Goal: Communication & Community: Share content

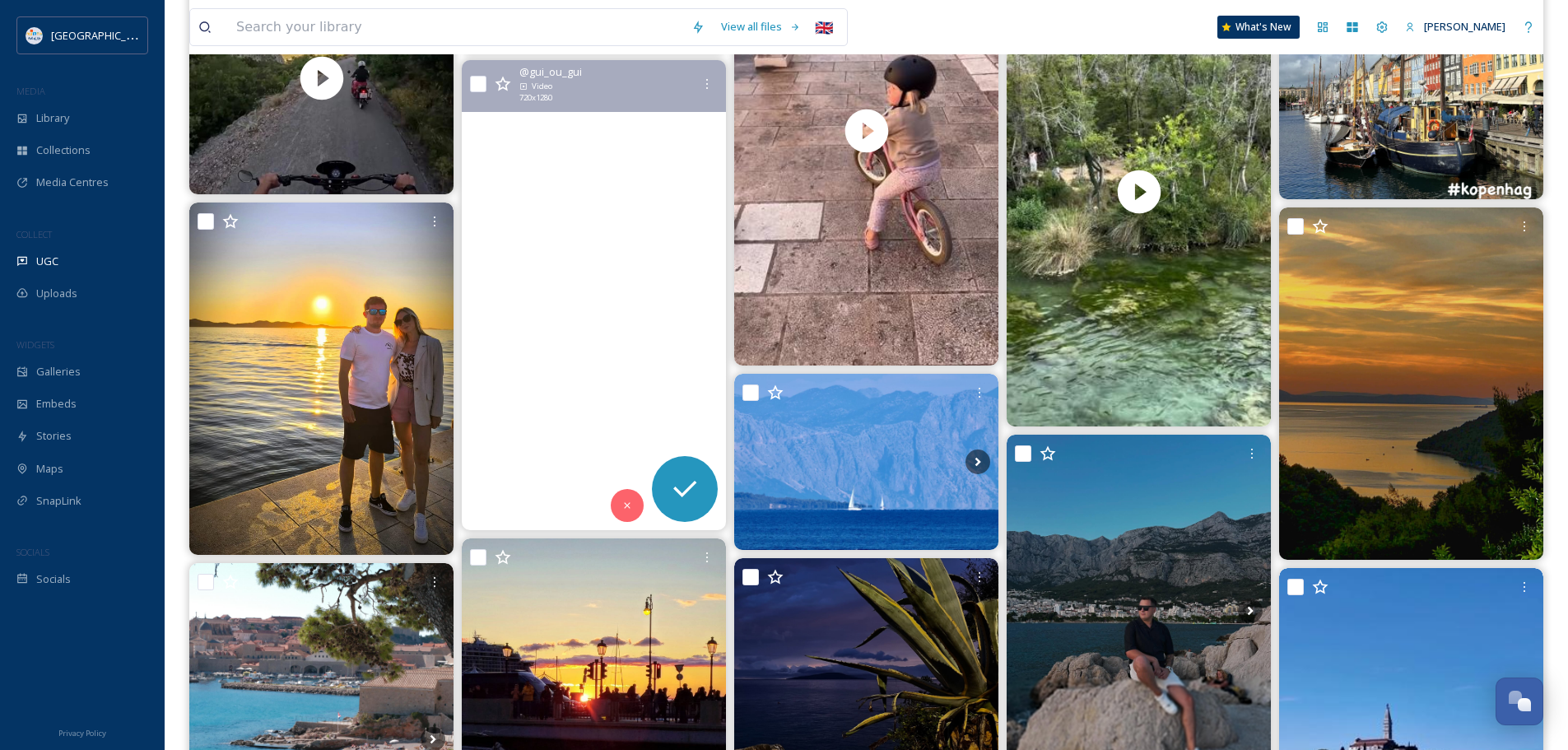
scroll to position [13250, 0]
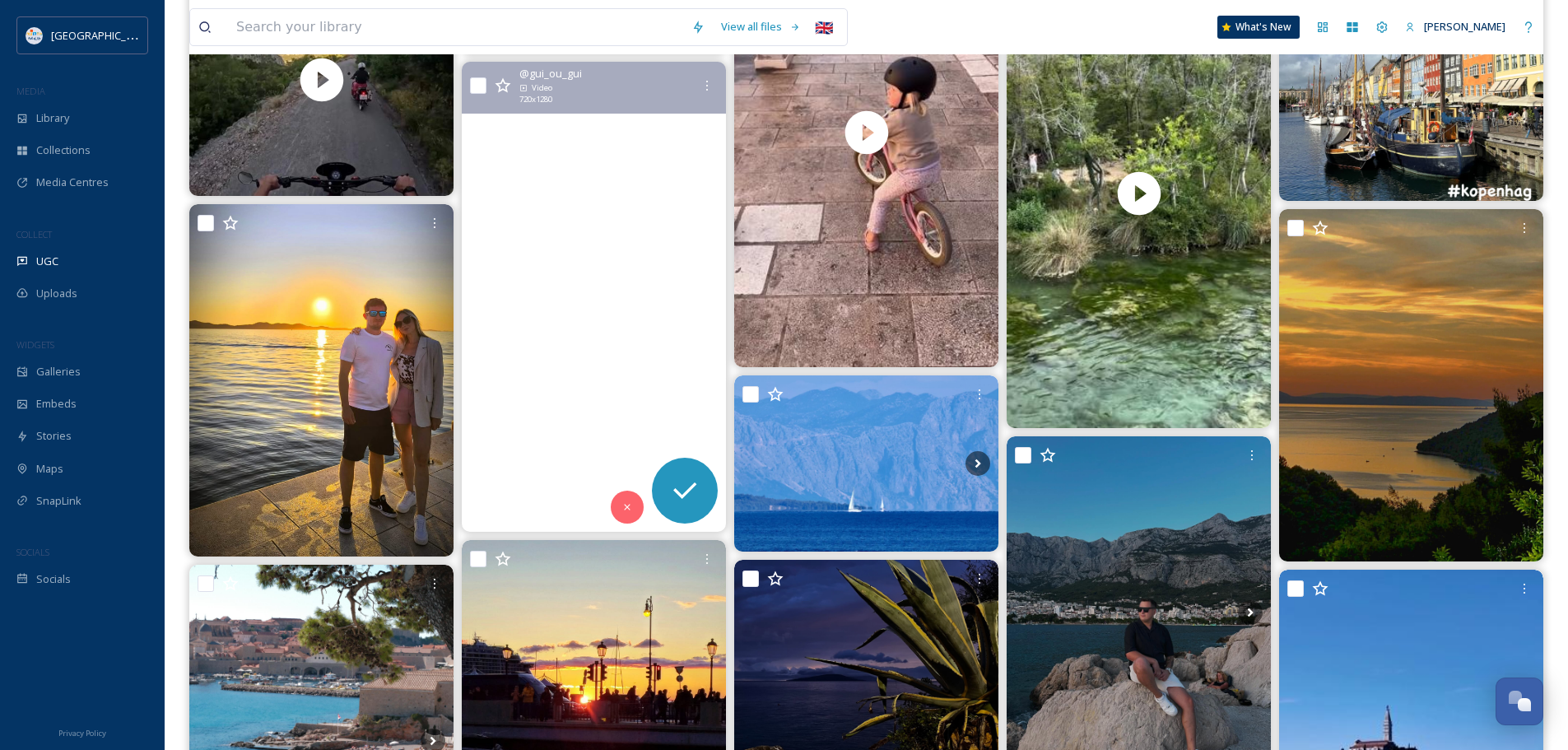
click at [614, 244] on video "CROATIA ROAD TRIP 🇭🇷\a.\a.\a.\a#croatie #croatia_photography #plitvice #plitvic…" at bounding box center [594, 297] width 264 height 470
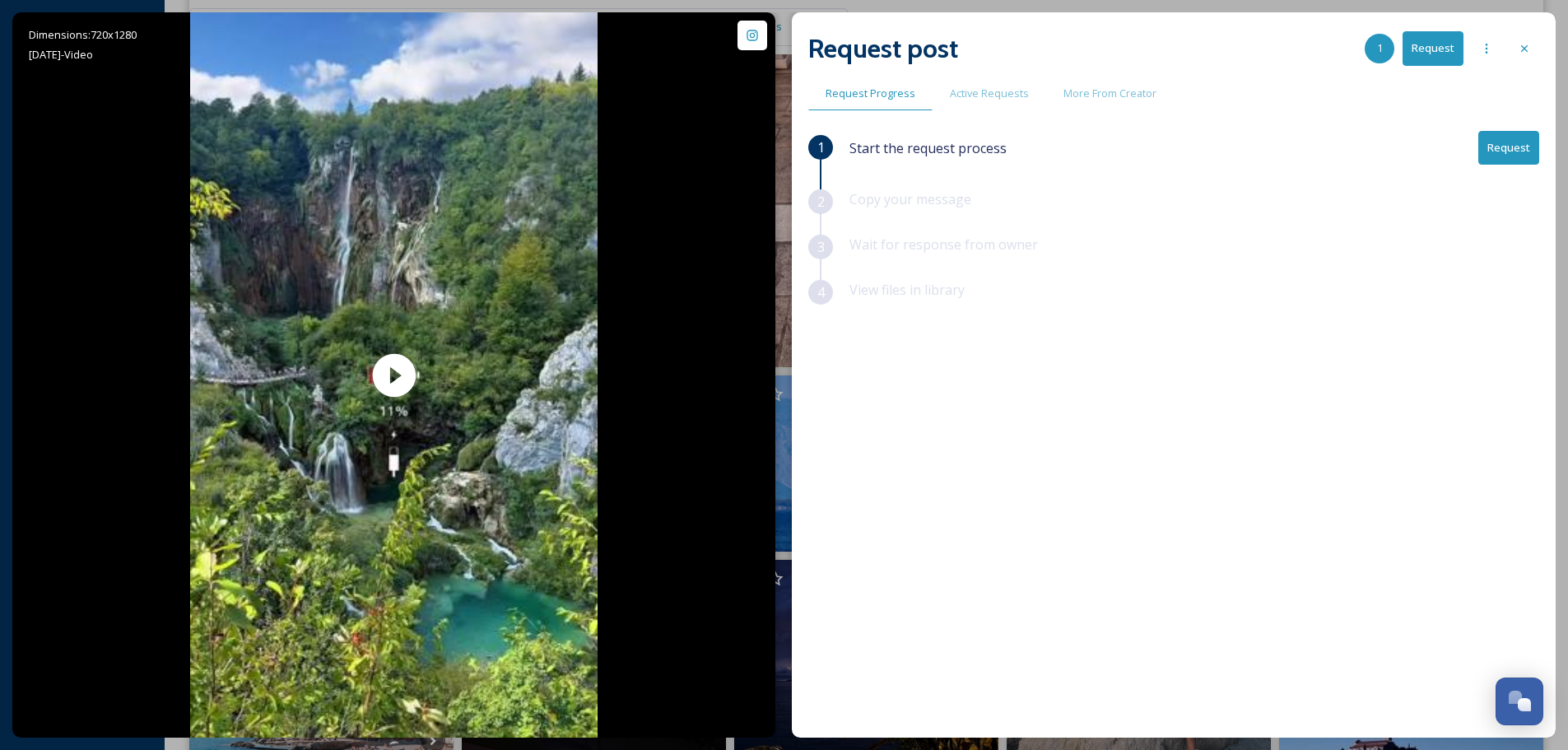
click at [1518, 151] on button "Request" at bounding box center [1508, 148] width 61 height 34
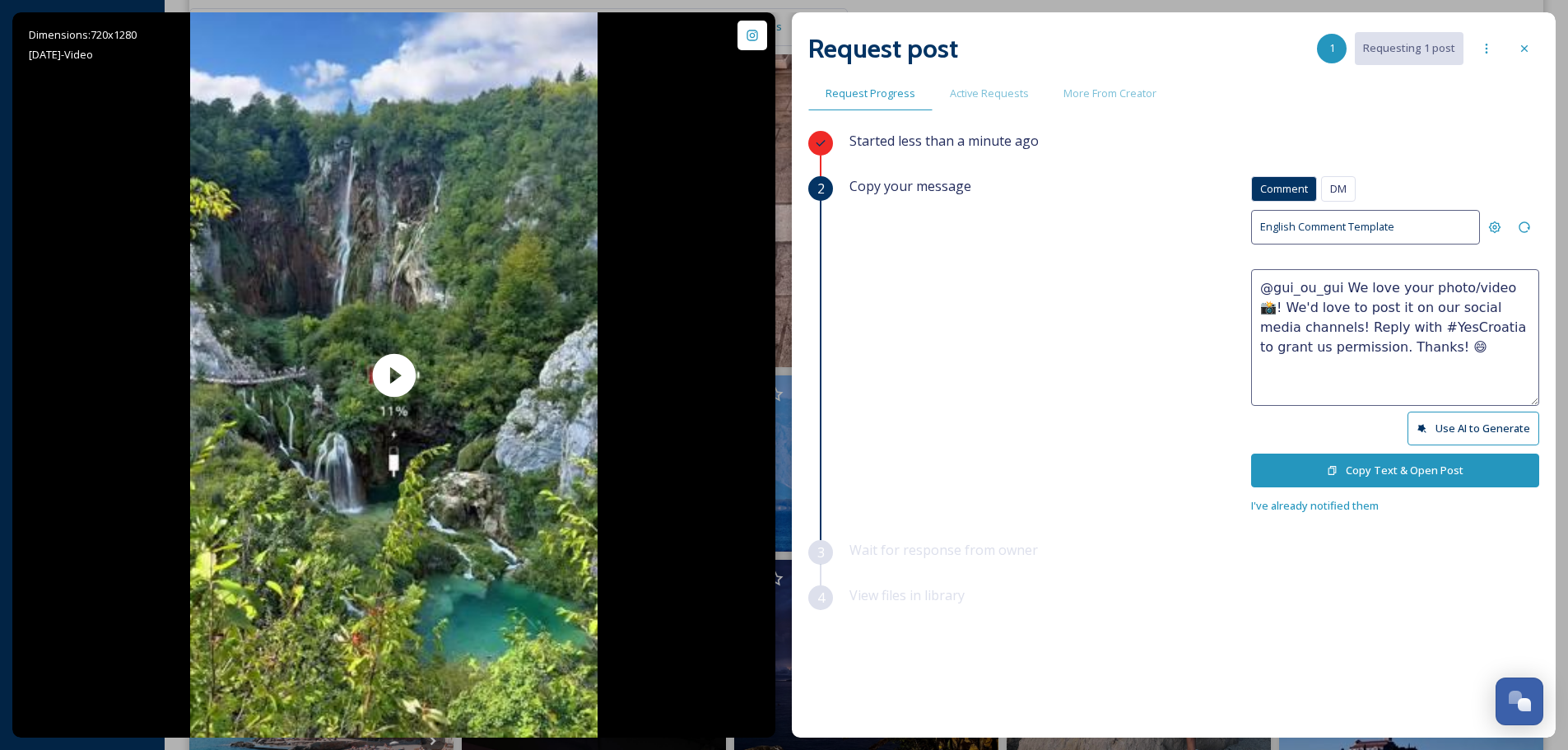
click at [1457, 287] on textarea "@gui_ou_gui We love your photo/video 📸! We'd love to post it on our social medi…" at bounding box center [1395, 337] width 288 height 137
type textarea "@gui_ou_gui We love your video 📸! We'd love to post it on our social media chan…"
click at [1410, 467] on button "Copy Text & Open Post" at bounding box center [1395, 470] width 288 height 34
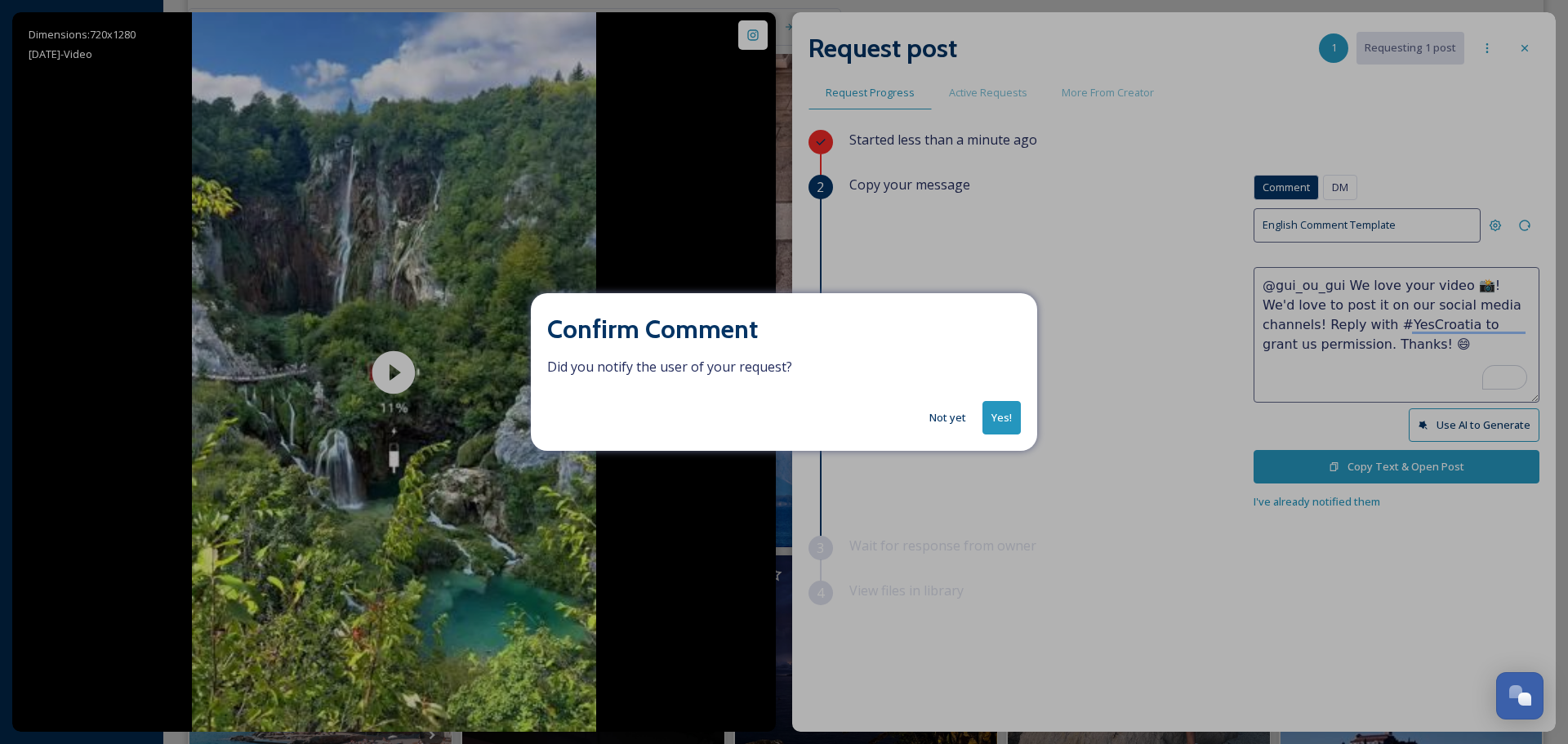
click at [1011, 403] on button "Yes!" at bounding box center [1001, 418] width 38 height 34
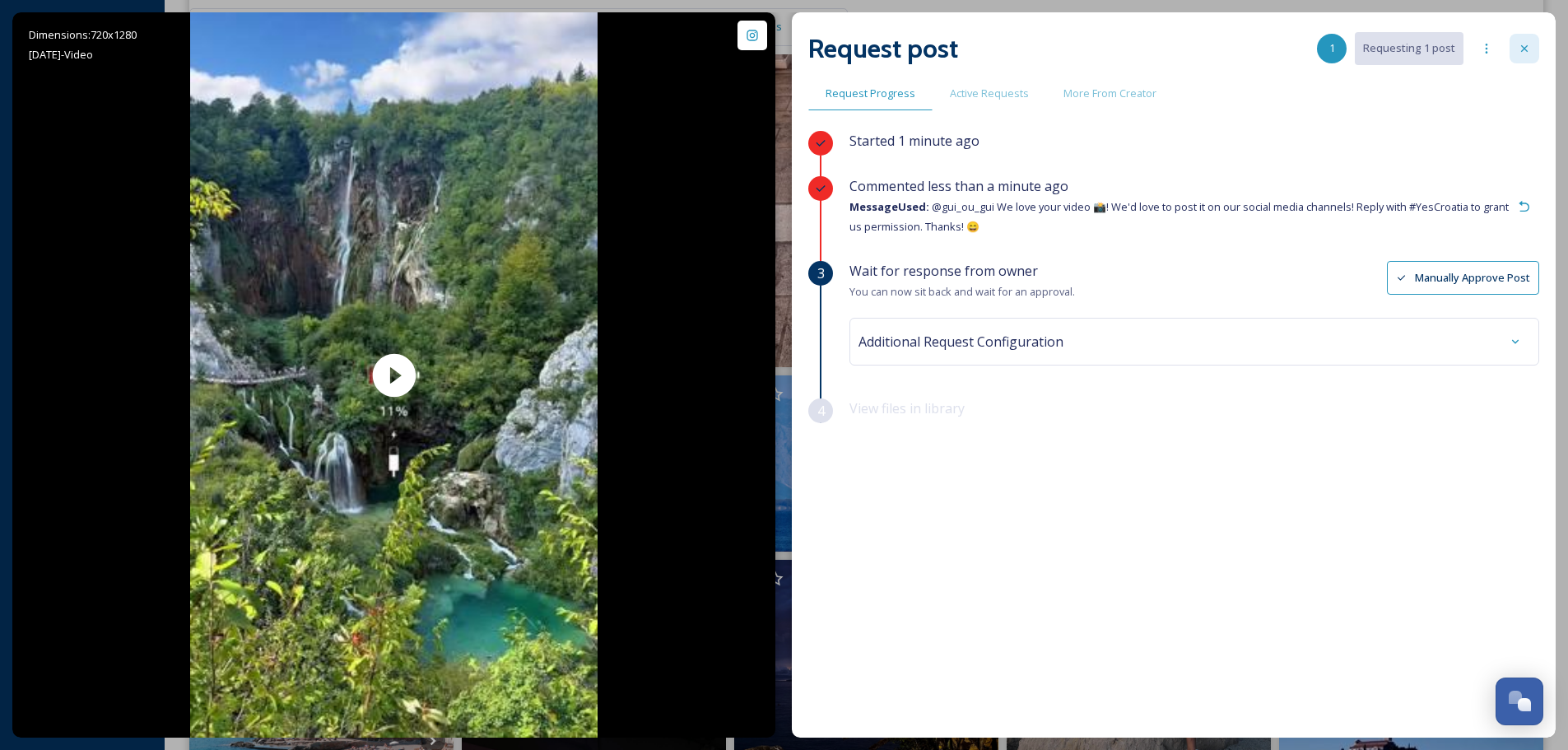
click at [1521, 53] on icon at bounding box center [1524, 48] width 13 height 13
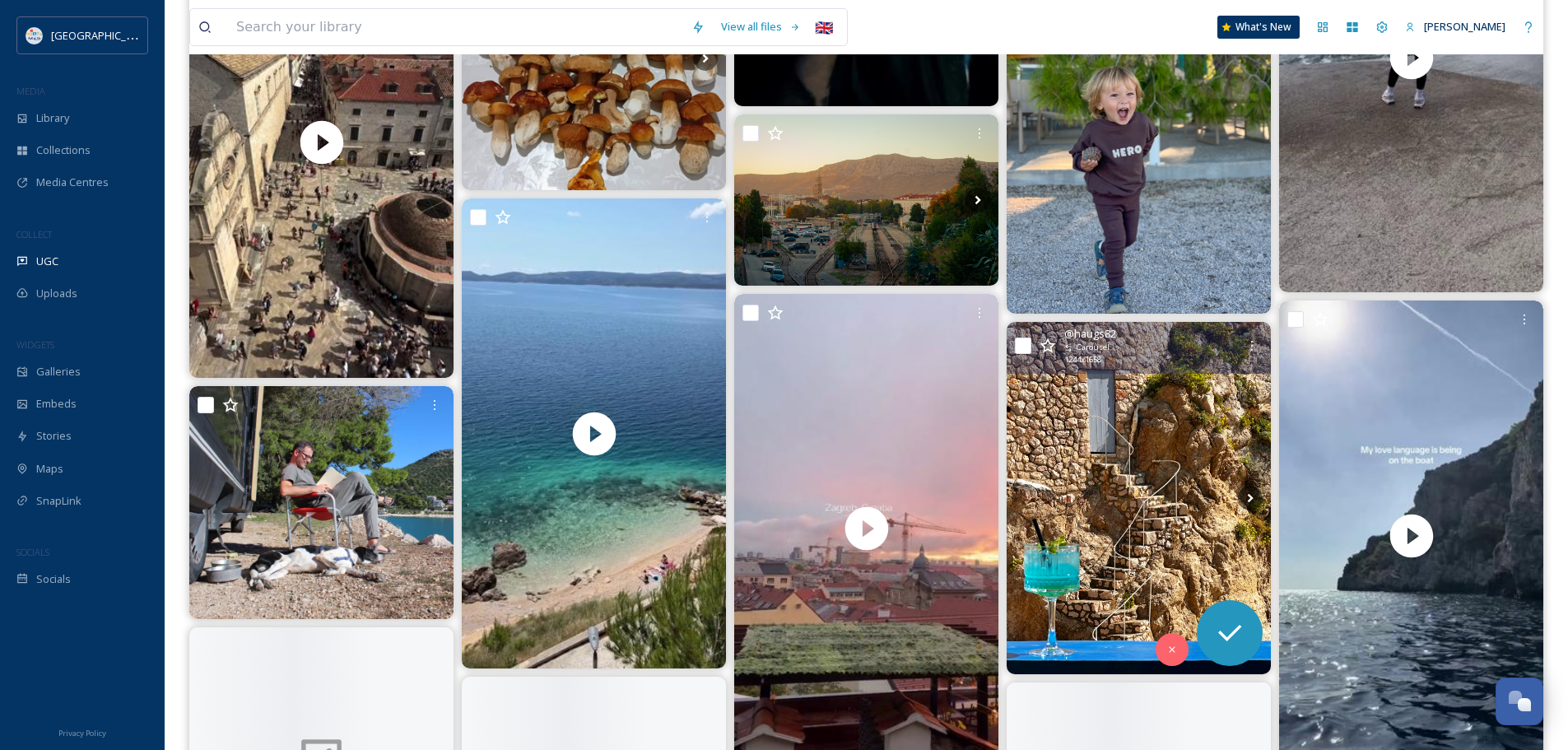
scroll to position [15307, 0]
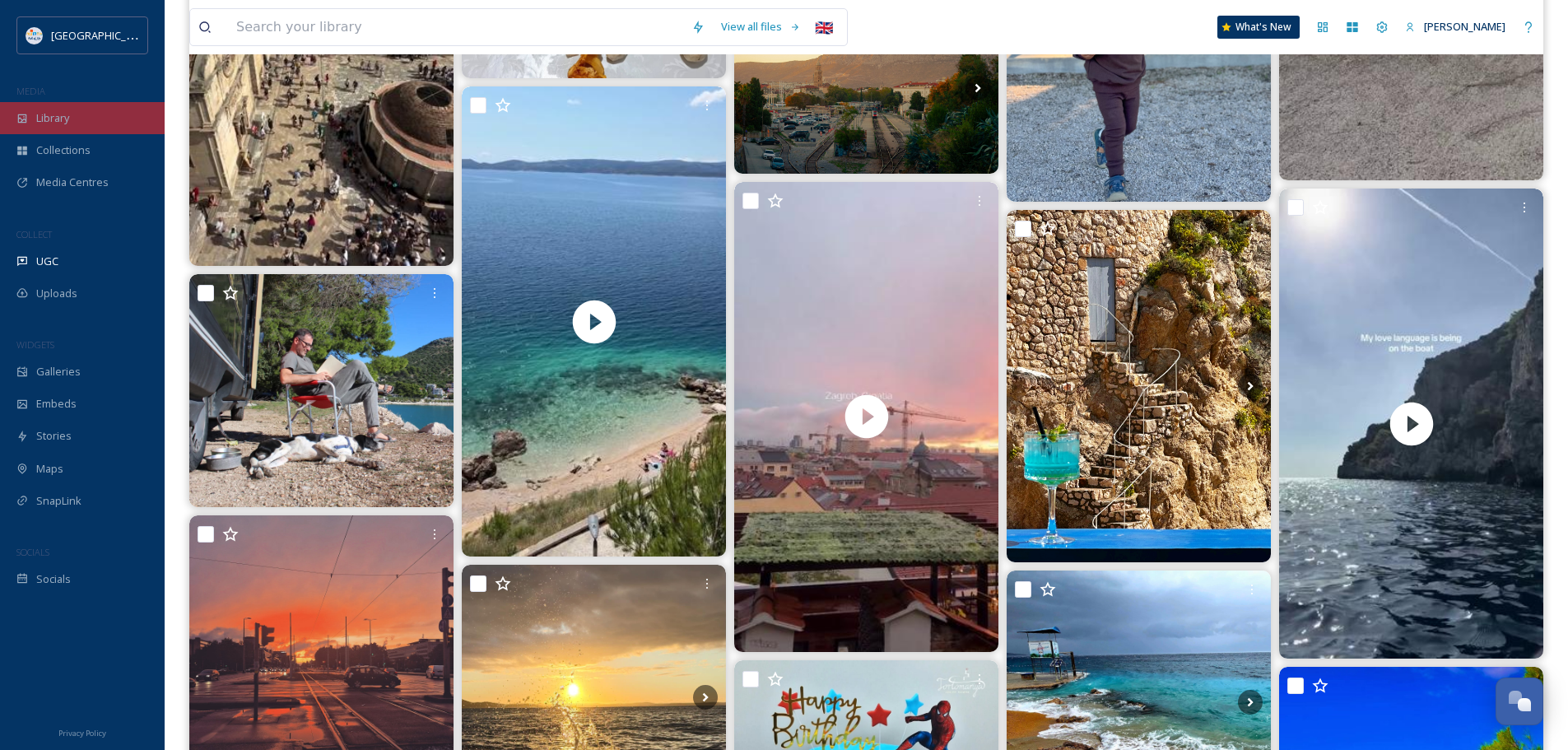
click at [51, 112] on span "Library" at bounding box center [53, 118] width 33 height 15
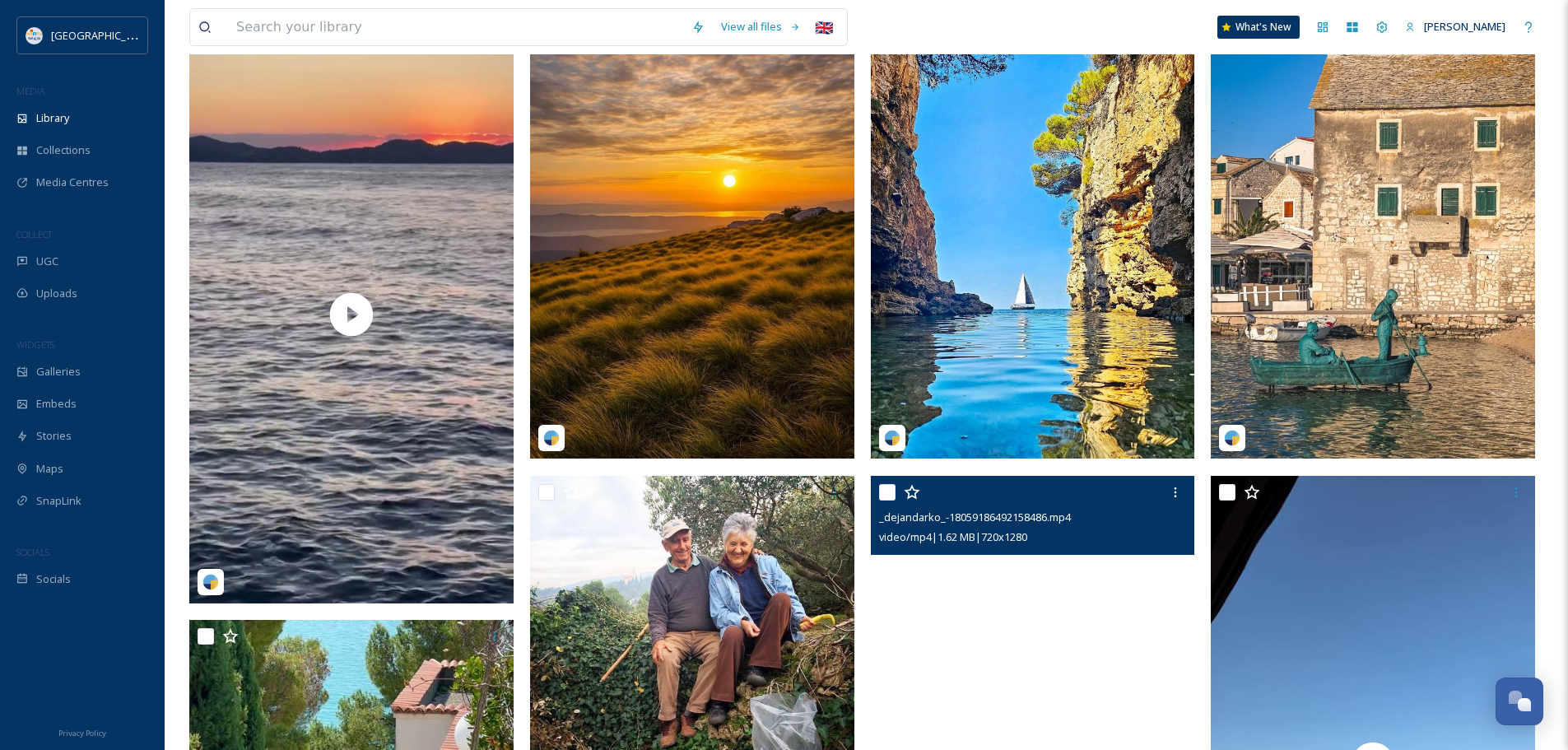
scroll to position [165, 0]
